Goal: Use online tool/utility: Utilize a website feature to perform a specific function

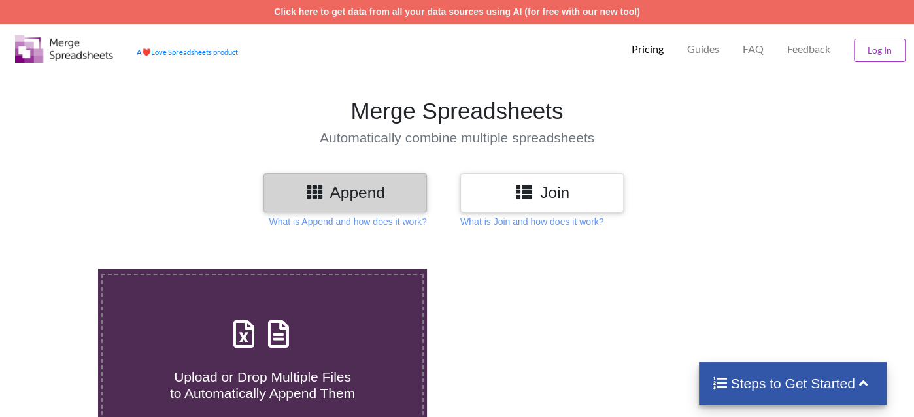
click at [343, 197] on h3 "Append" at bounding box center [345, 192] width 144 height 19
click at [341, 192] on h3 "Append" at bounding box center [345, 192] width 144 height 19
click at [279, 341] on icon at bounding box center [279, 327] width 33 height 27
click at [61, 269] on input "Upload or Drop Multiple Files to Automatically Append Them" at bounding box center [61, 269] width 0 height 0
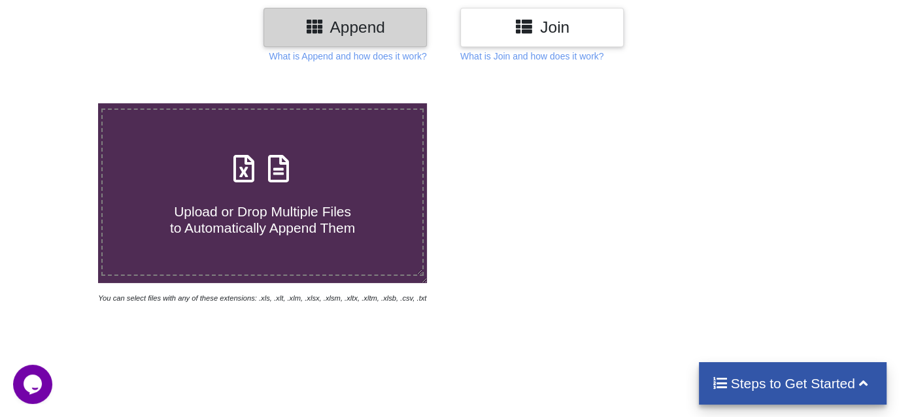
scroll to position [196, 0]
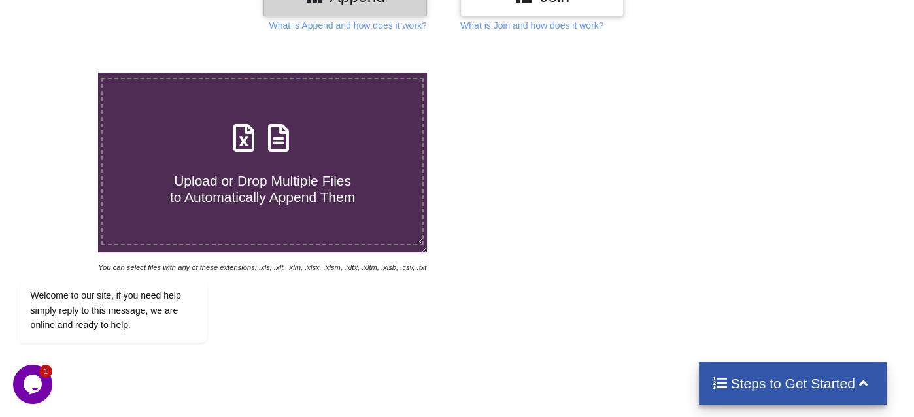
type input "C:\fakepath\ارطاوي الرقاص - ساجر - Copy.xlsx"
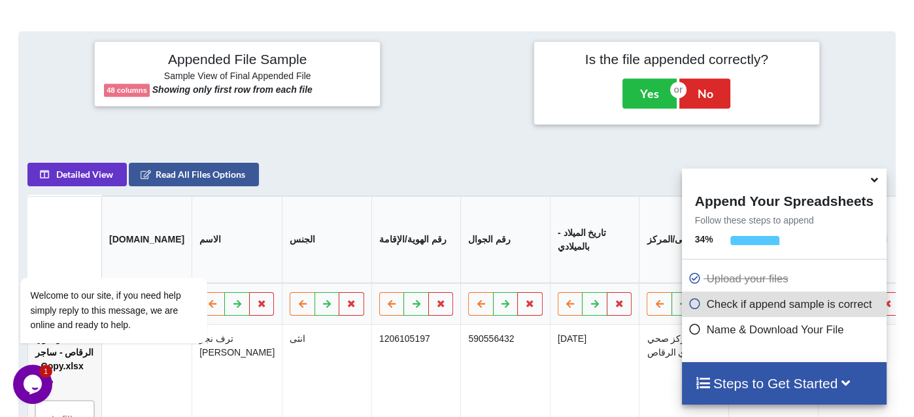
scroll to position [510, 0]
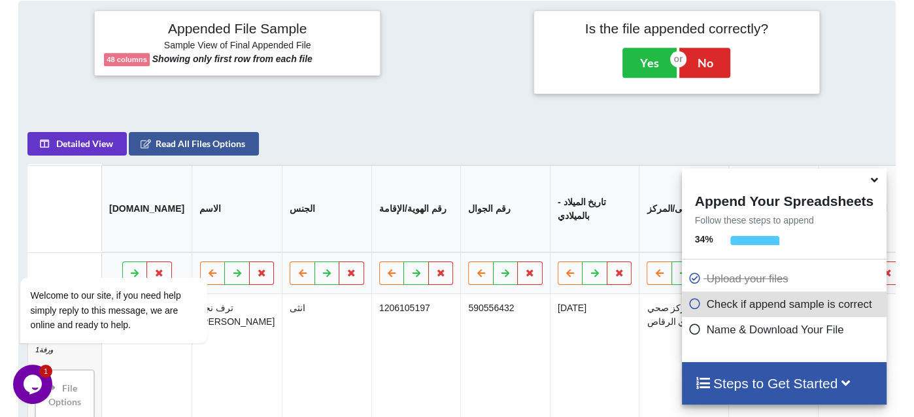
click at [870, 180] on icon at bounding box center [875, 178] width 14 height 12
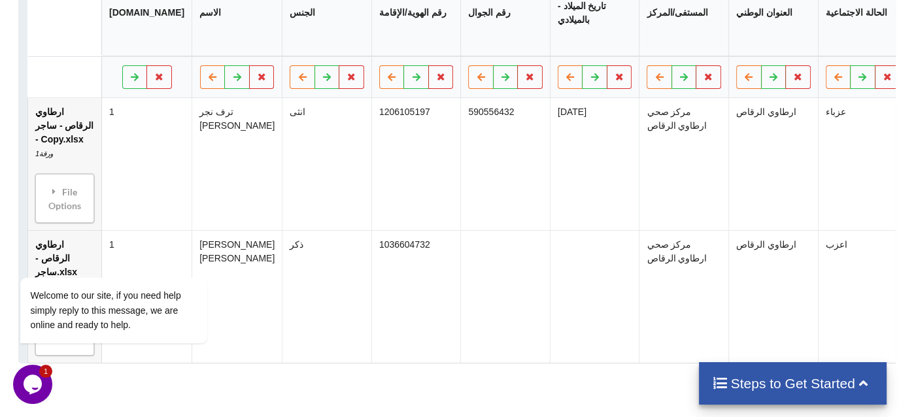
scroll to position [641, 0]
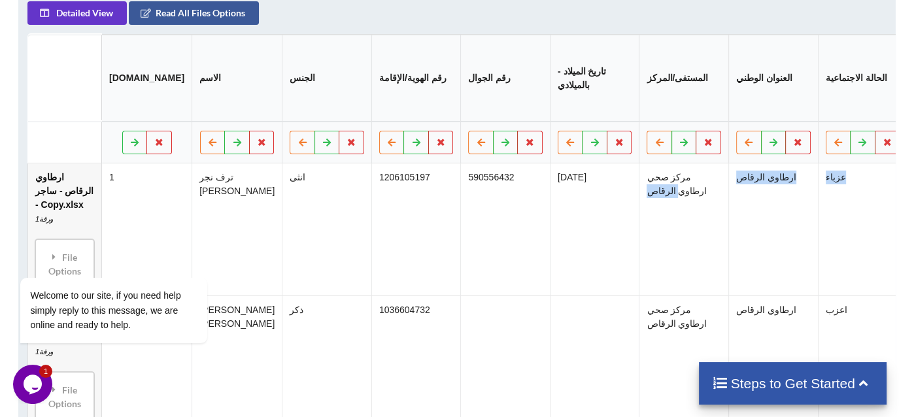
drag, startPoint x: 842, startPoint y: 171, endPoint x: 692, endPoint y: 167, distance: 149.8
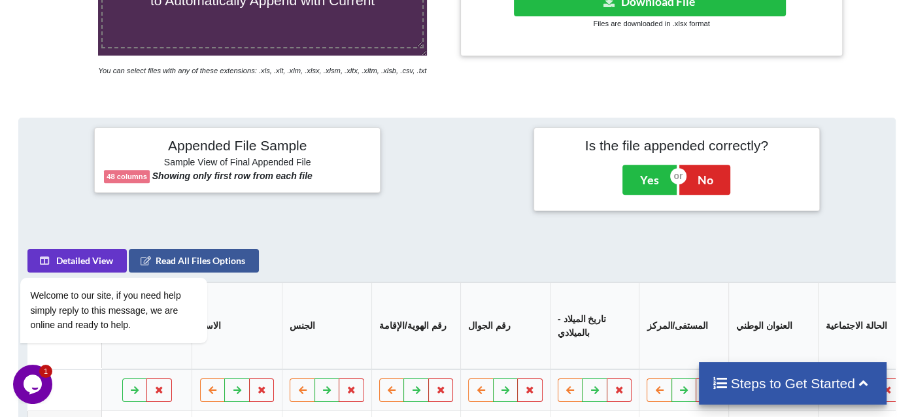
scroll to position [379, 0]
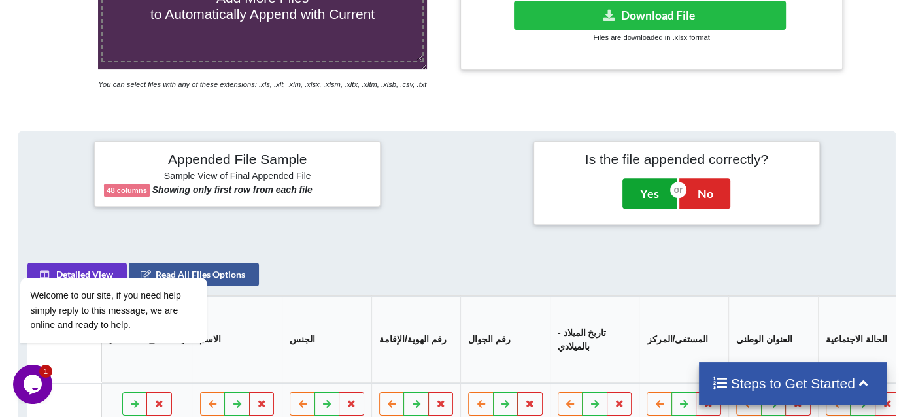
click at [643, 188] on button "Yes" at bounding box center [649, 194] width 54 height 30
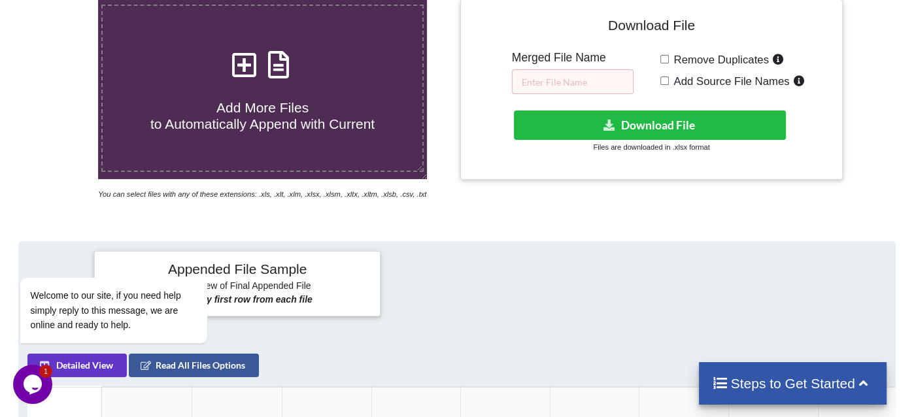
scroll to position [268, 0]
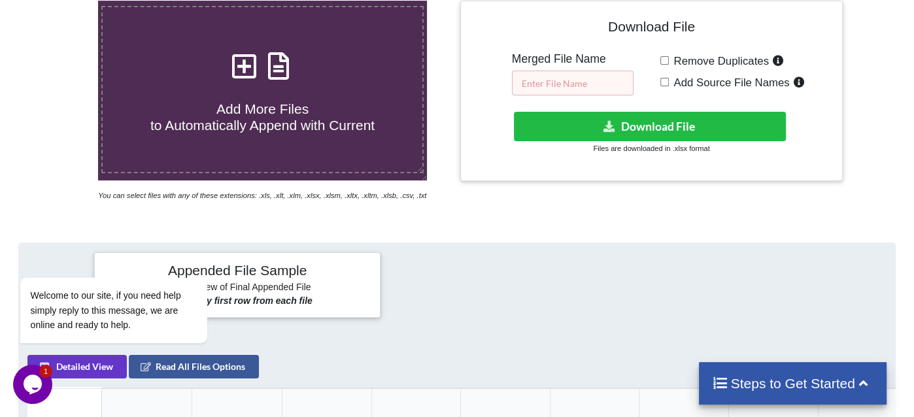
click at [579, 86] on input "text" at bounding box center [573, 83] width 122 height 25
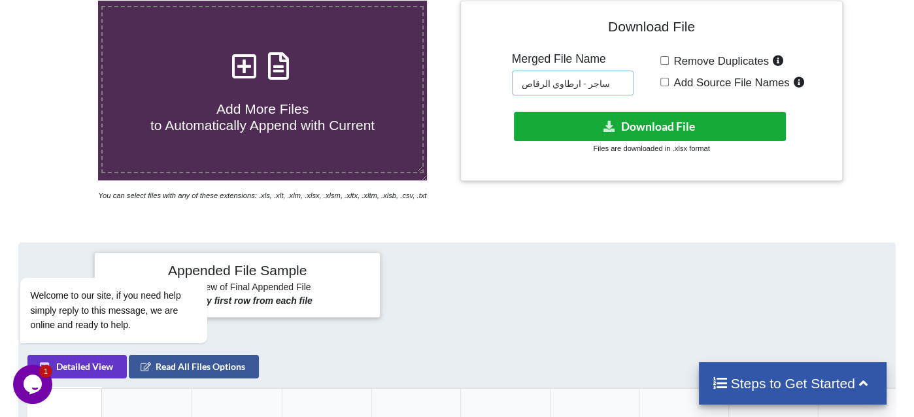
type input "ساجر - ارطاوي الرقاص"
click at [639, 117] on button "Download File" at bounding box center [650, 126] width 272 height 29
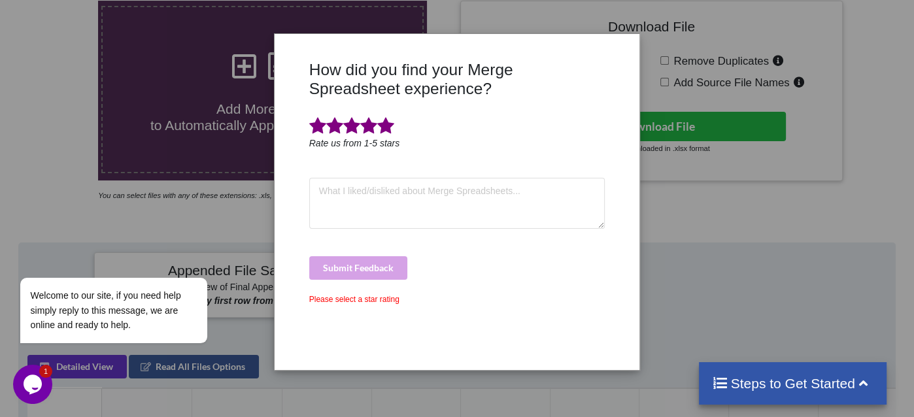
click at [384, 127] on span at bounding box center [385, 126] width 17 height 18
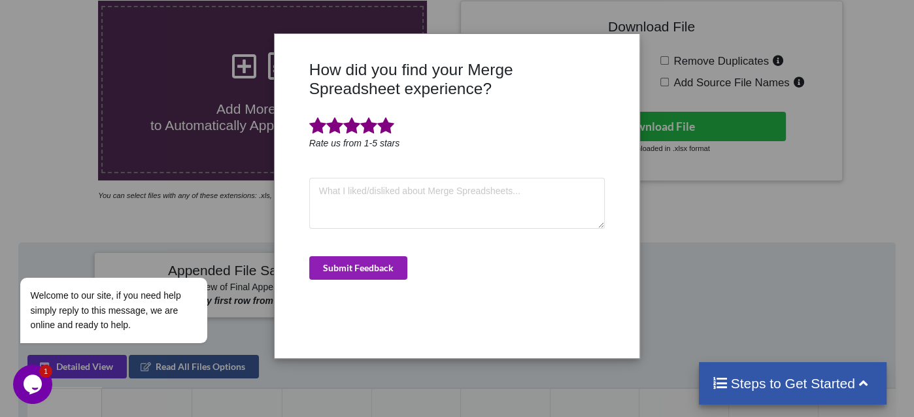
click at [368, 270] on button "Submit Feedback" at bounding box center [358, 268] width 98 height 24
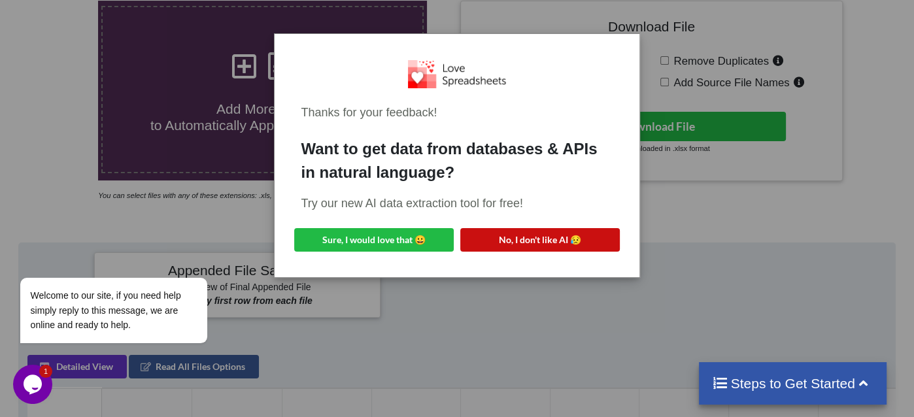
click at [604, 233] on button "No, I don't like AI 😥" at bounding box center [540, 240] width 160 height 24
